Goal: Information Seeking & Learning: Learn about a topic

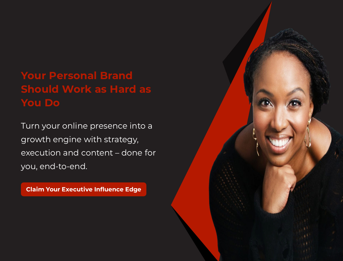
click at [172, 130] on div "Your Personal Brand Should Work as Hard as You Do Turn your online presence int…" at bounding box center [94, 135] width 155 height 147
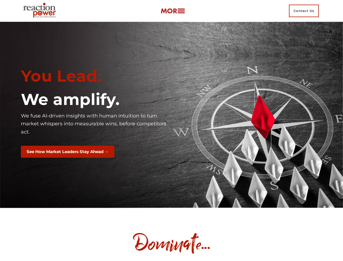
click at [172, 130] on div "You Lead. We amplify. We fuse AI-driven insights with human intuition to turn m…" at bounding box center [94, 115] width 155 height 105
